Goal: Transaction & Acquisition: Book appointment/travel/reservation

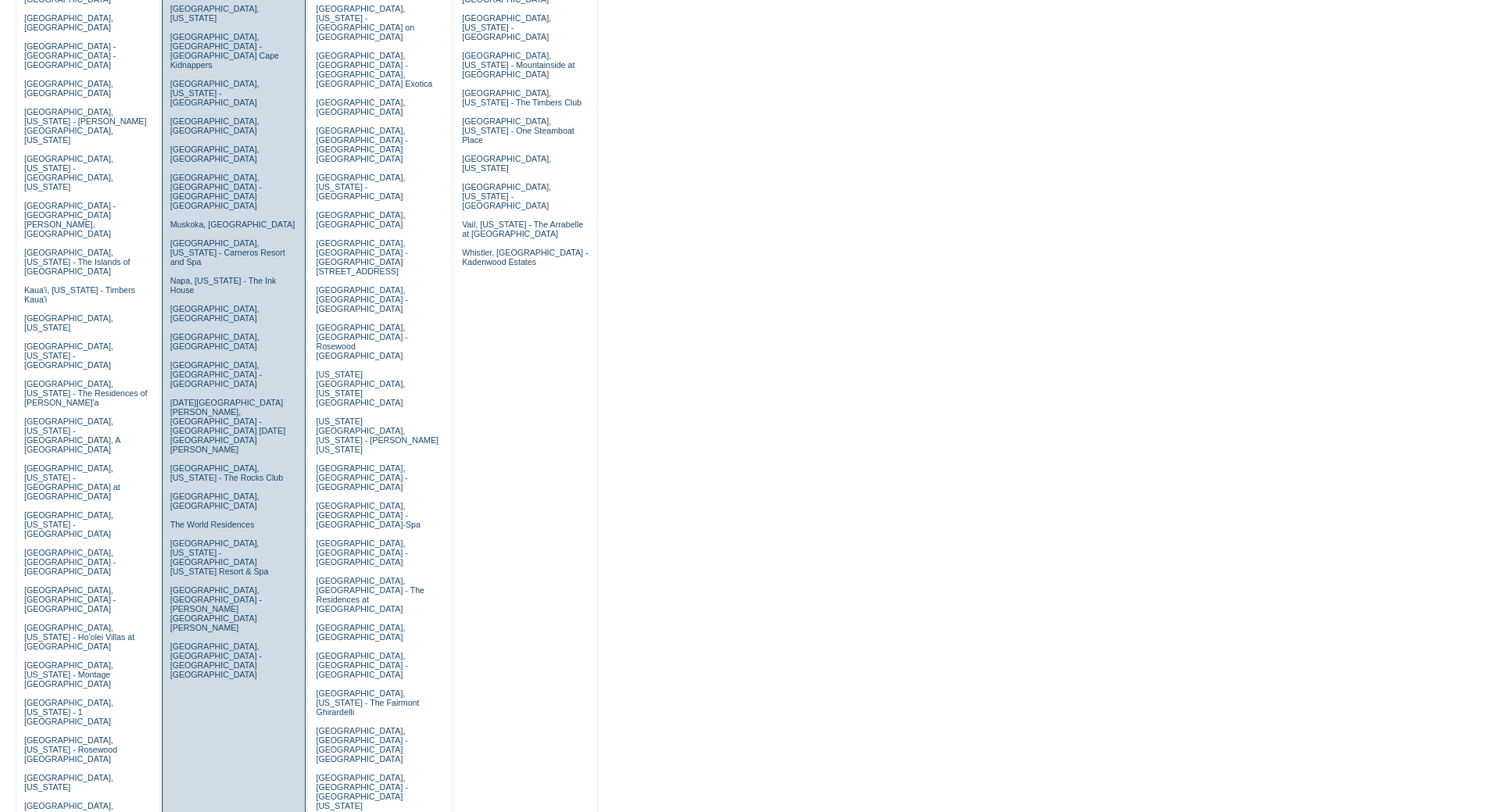
scroll to position [417, 0]
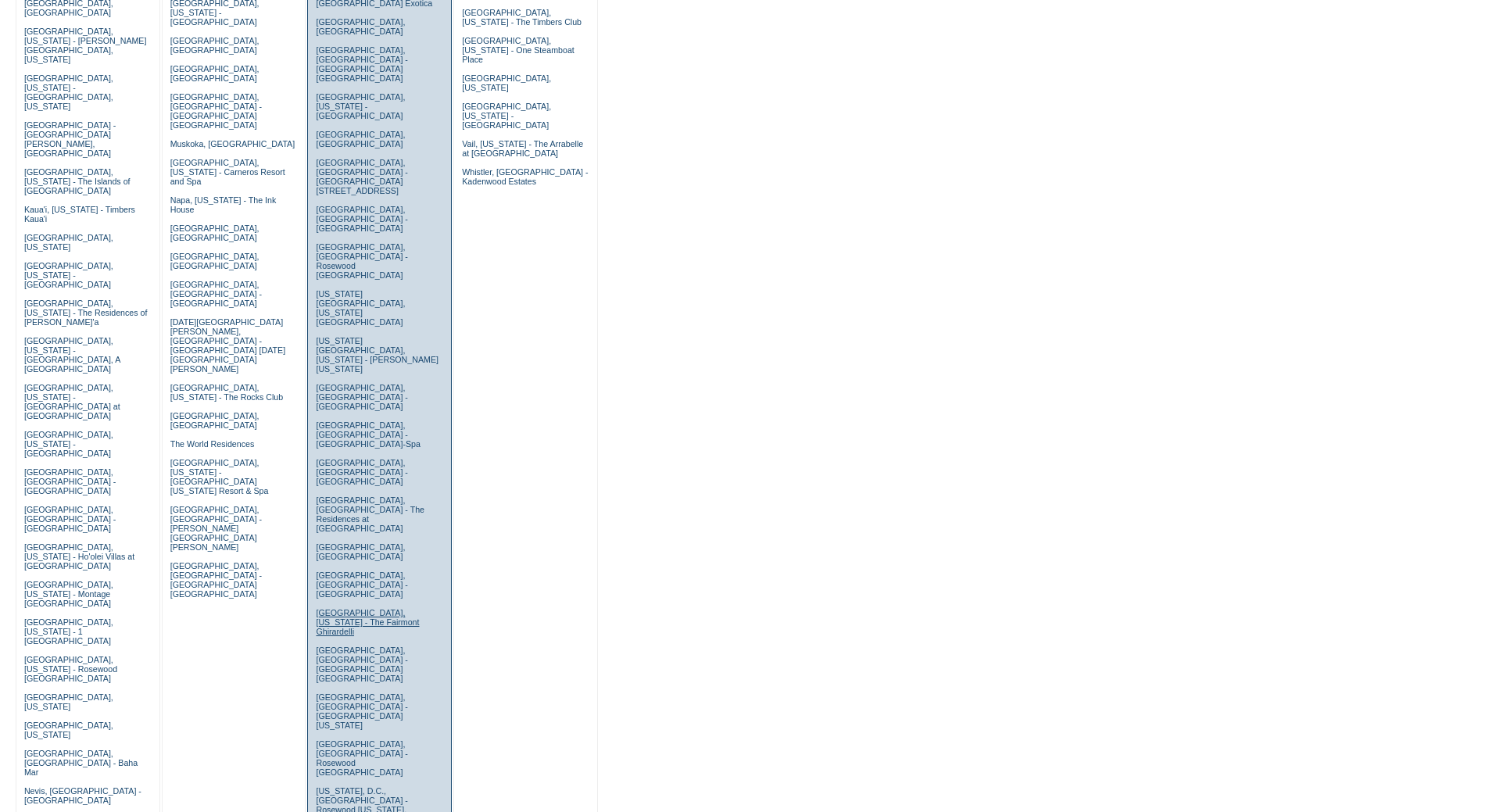
click at [345, 609] on link "San Francisco, California - The Fairmont Ghirardelli" at bounding box center [368, 623] width 103 height 28
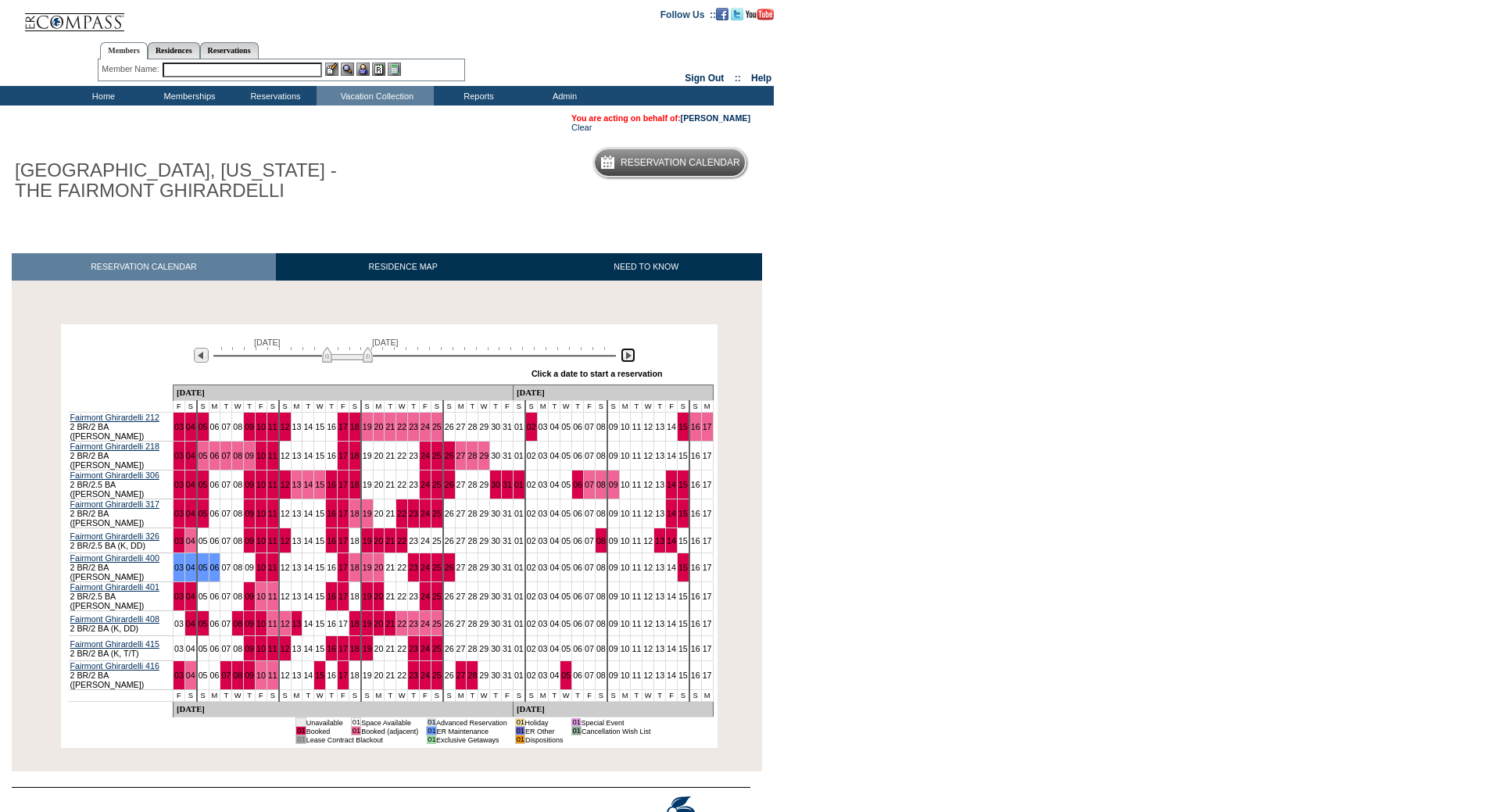
click at [626, 359] on img at bounding box center [629, 355] width 15 height 15
click at [626, 360] on img at bounding box center [629, 355] width 15 height 15
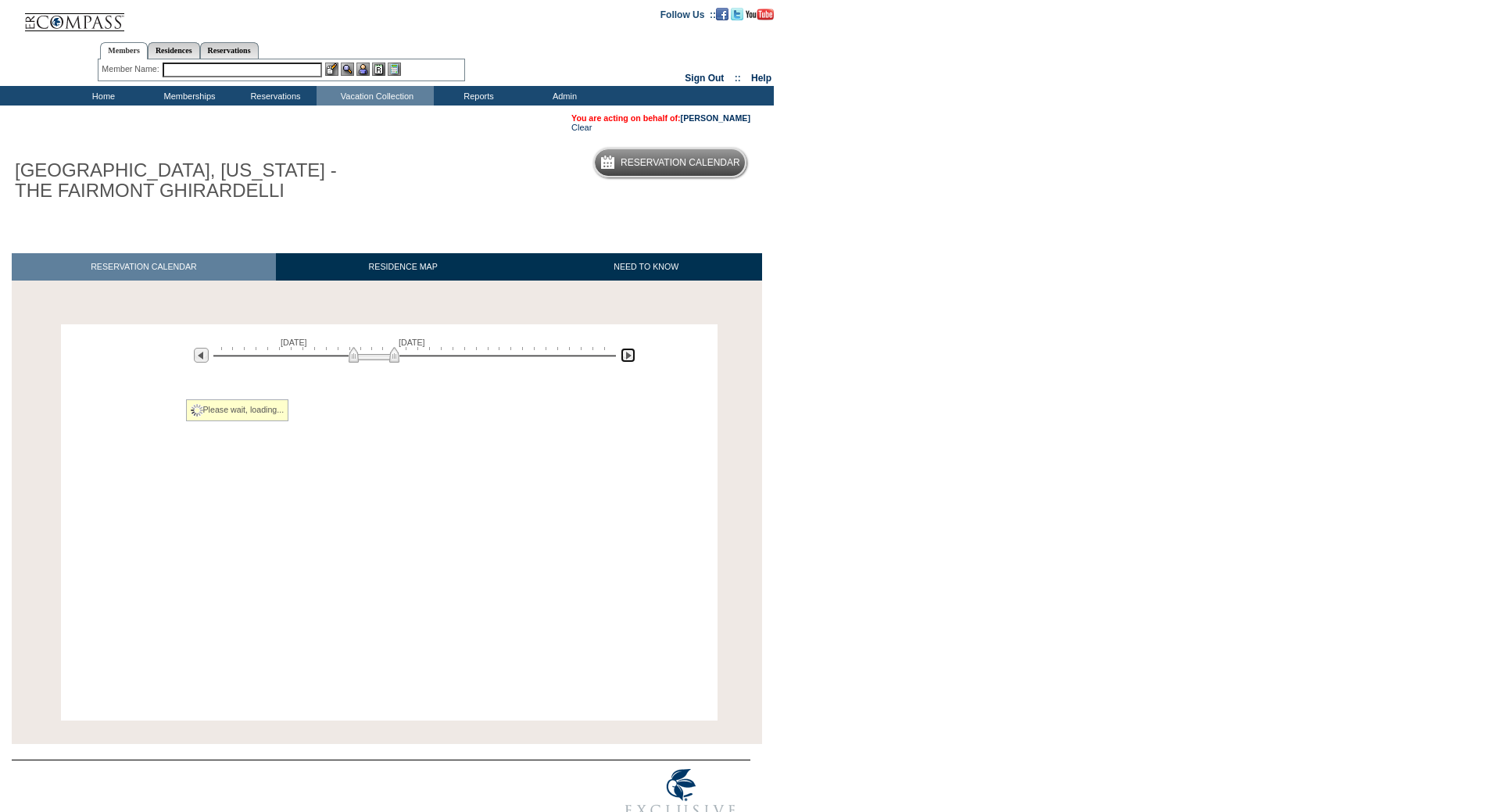
click at [628, 360] on img at bounding box center [629, 355] width 15 height 15
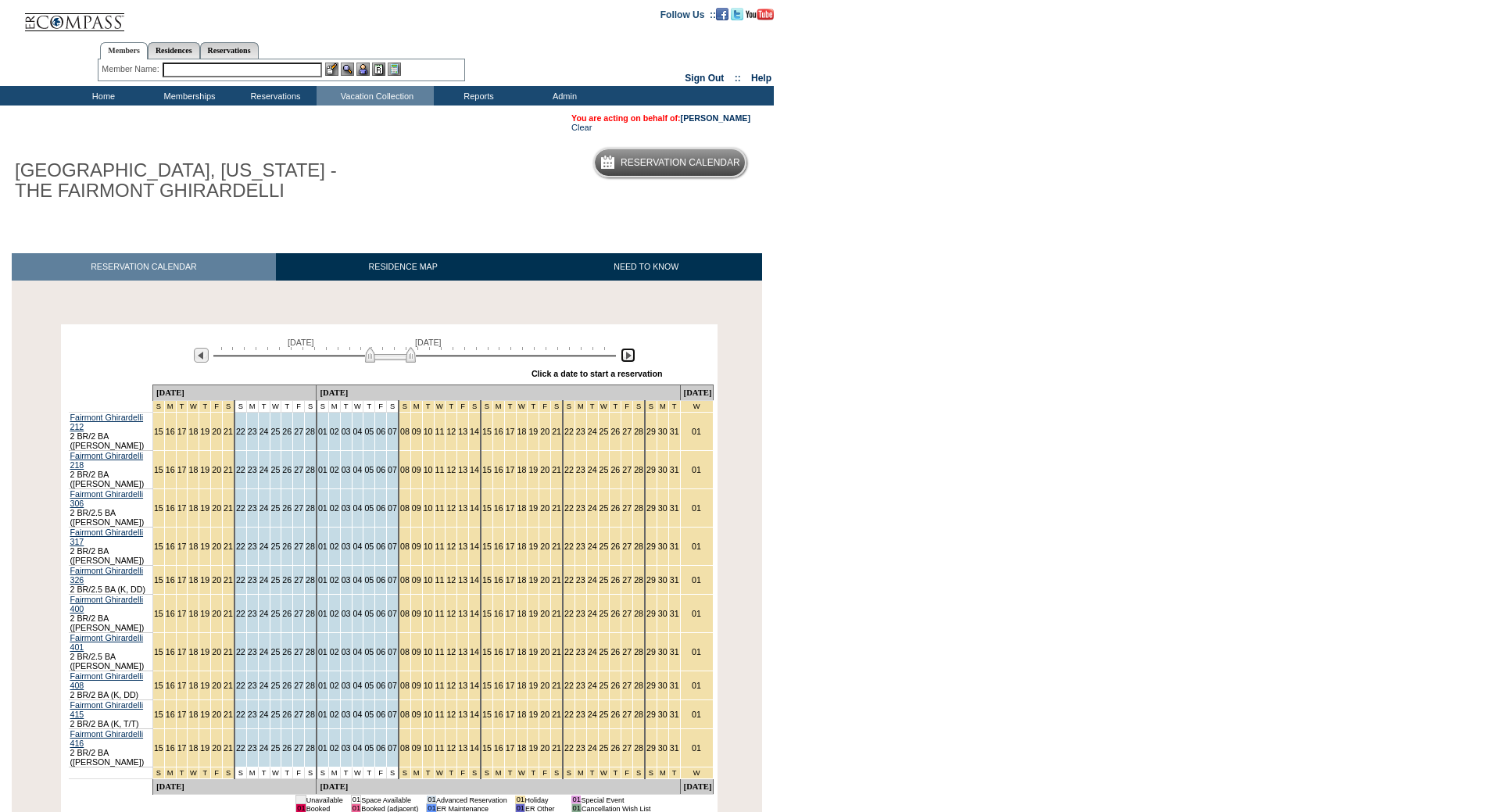
click at [412, 361] on img at bounding box center [390, 354] width 51 height 16
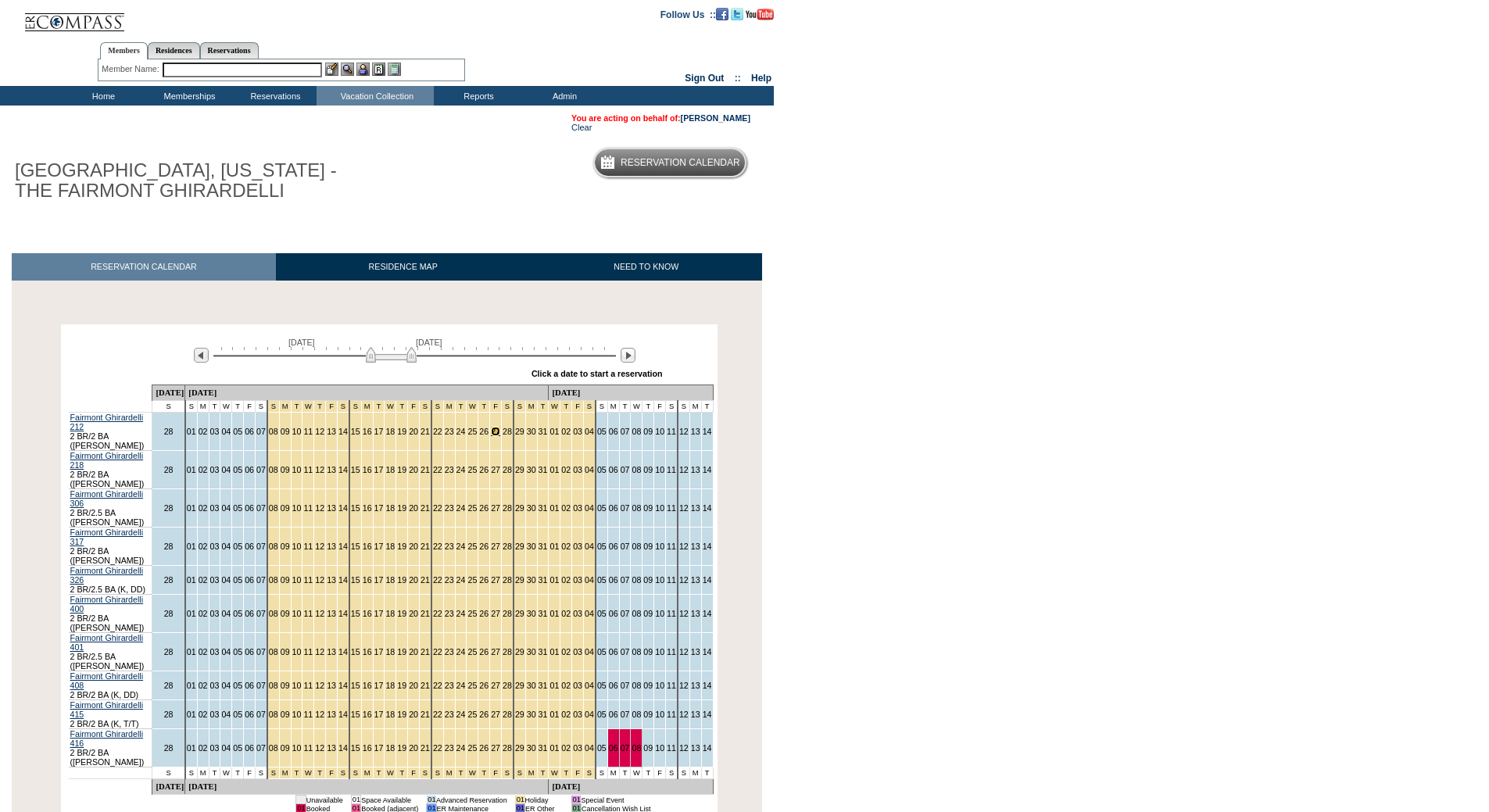
click at [499, 427] on link "27" at bounding box center [495, 431] width 9 height 9
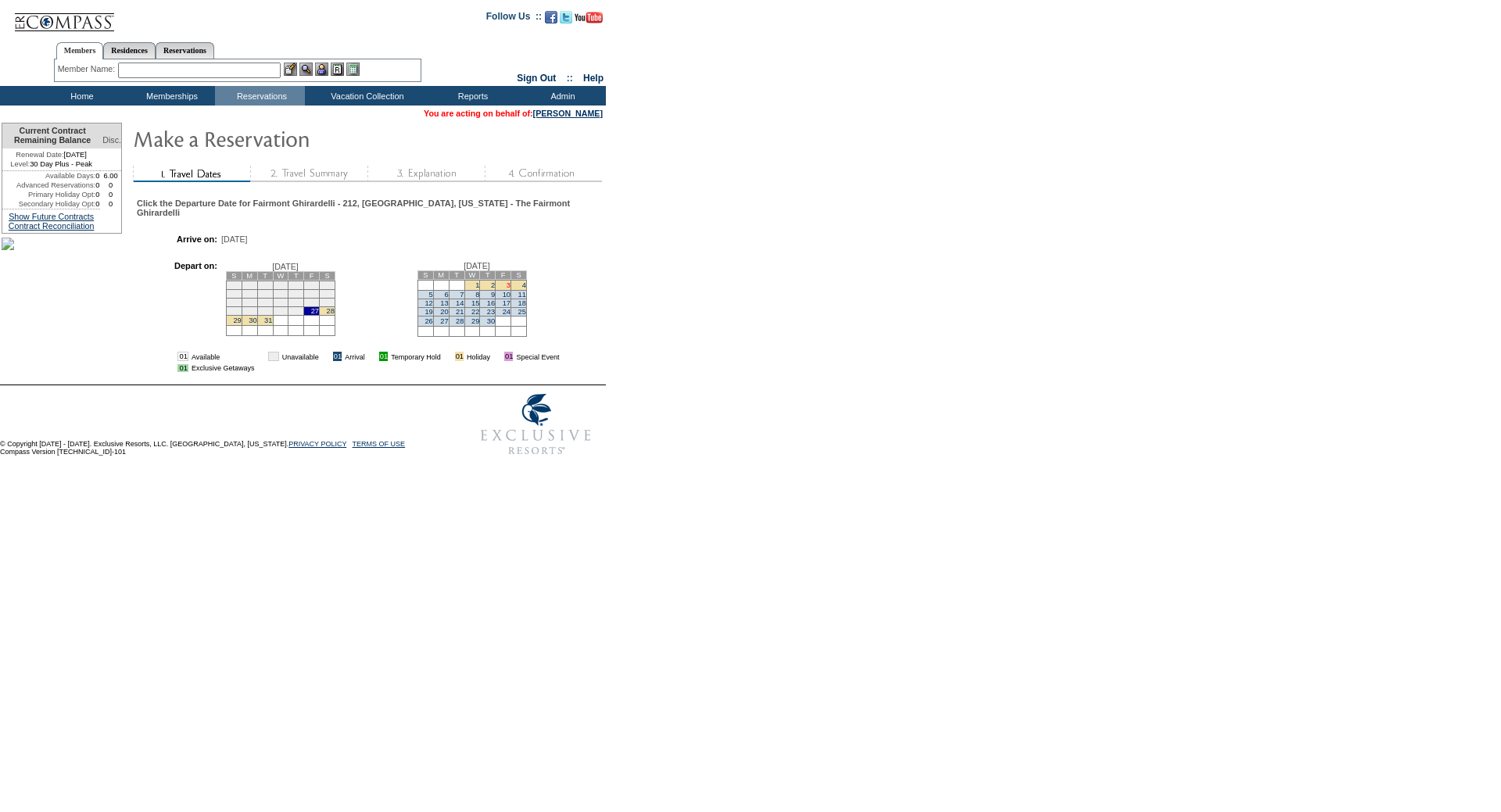
click at [510, 289] on link "3" at bounding box center [509, 285] width 4 height 8
